Goal: Transaction & Acquisition: Purchase product/service

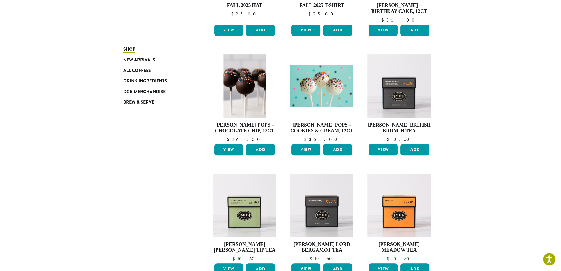
scroll to position [26, 0]
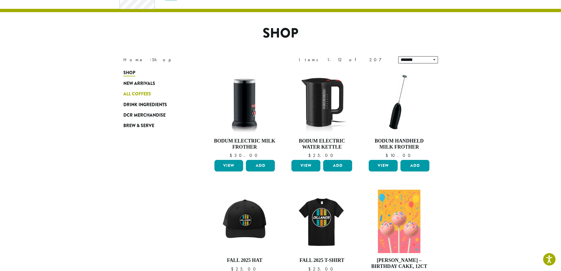
click at [130, 95] on span "All Coffees" at bounding box center [137, 94] width 28 height 7
click at [130, 94] on span "All Coffees" at bounding box center [137, 94] width 28 height 7
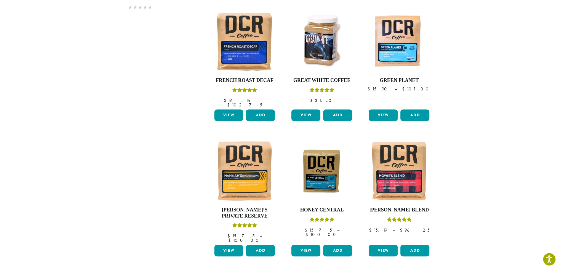
scroll to position [440, 0]
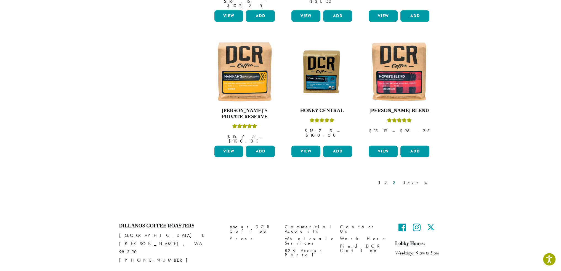
click at [399, 180] on link "3" at bounding box center [395, 183] width 7 height 7
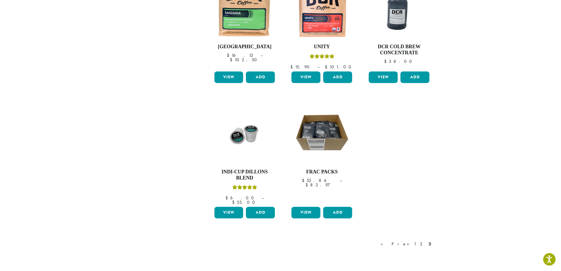
scroll to position [413, 0]
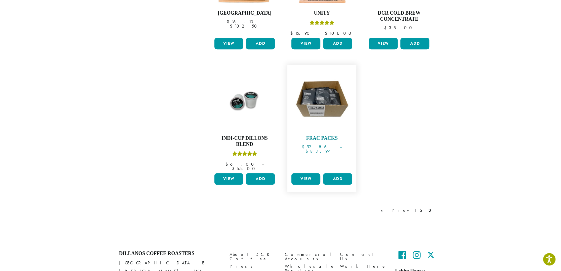
click at [325, 90] on img at bounding box center [321, 99] width 63 height 63
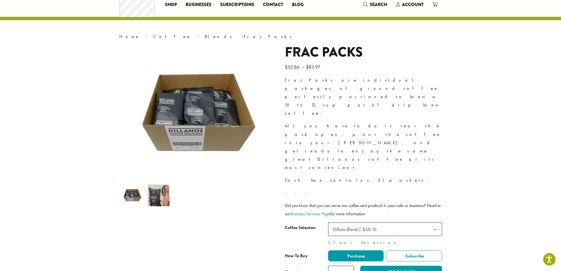
scroll to position [28, 0]
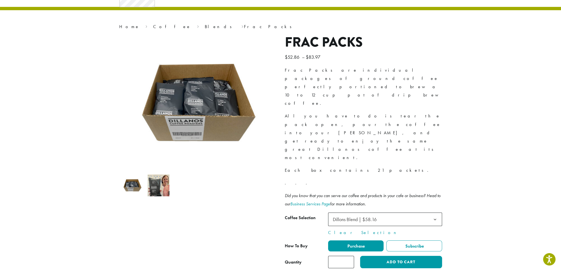
click at [251, 183] on ol at bounding box center [197, 185] width 157 height 26
click at [220, 205] on div at bounding box center [198, 151] width 166 height 234
click at [251, 187] on ol at bounding box center [197, 185] width 157 height 26
click at [469, 98] on section "**********" at bounding box center [280, 135] width 561 height 304
click at [159, 190] on img at bounding box center [159, 186] width 22 height 22
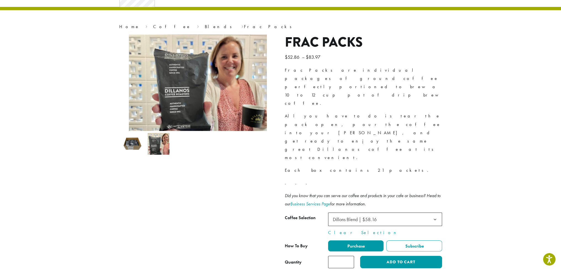
click at [197, 204] on div at bounding box center [198, 151] width 166 height 234
